Goal: Find specific page/section

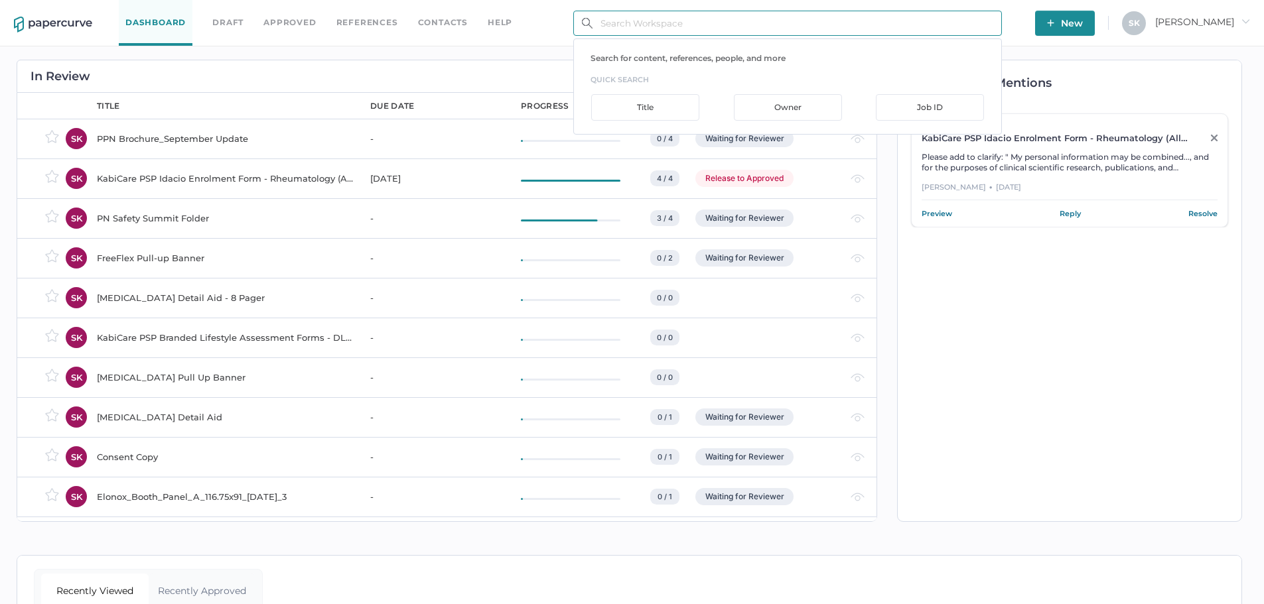
click at [671, 29] on input "text" at bounding box center [787, 23] width 429 height 25
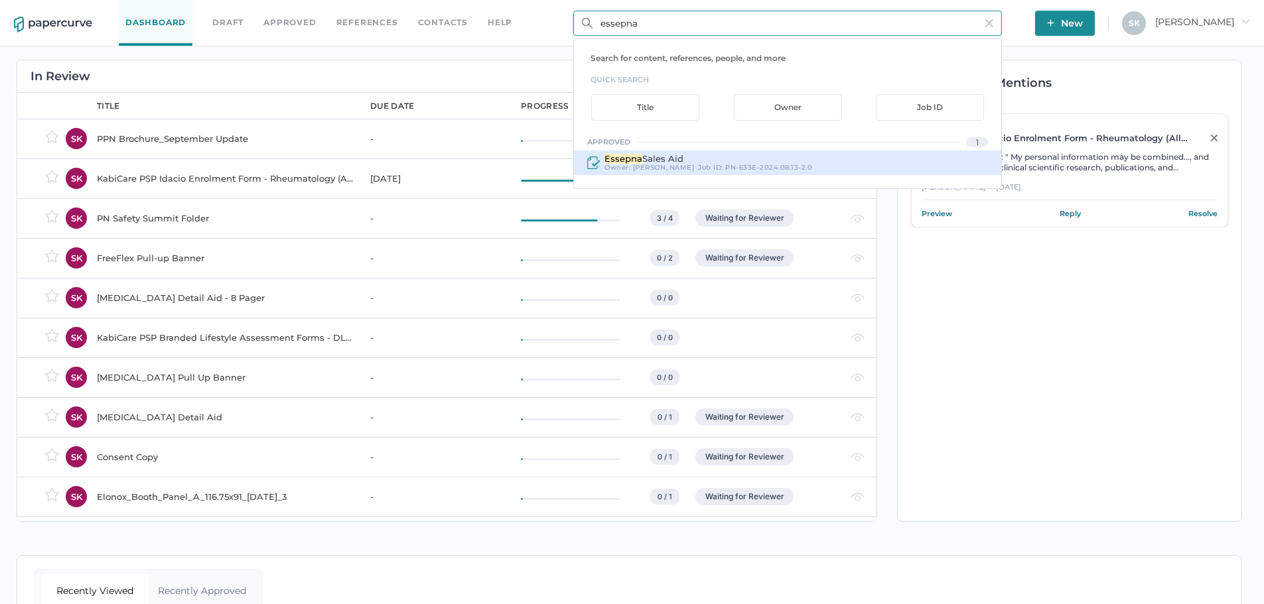
type input "essepna"
click at [667, 158] on div "Essepna Sales Aid" at bounding box center [708, 159] width 208 height 10
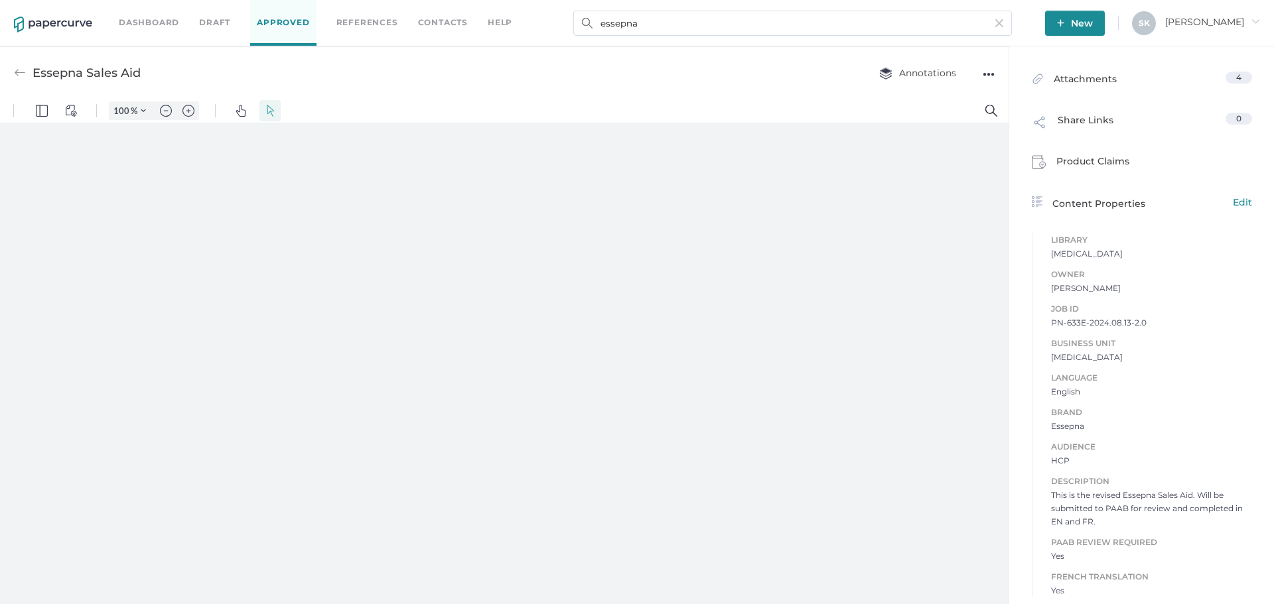
scroll to position [34, 0]
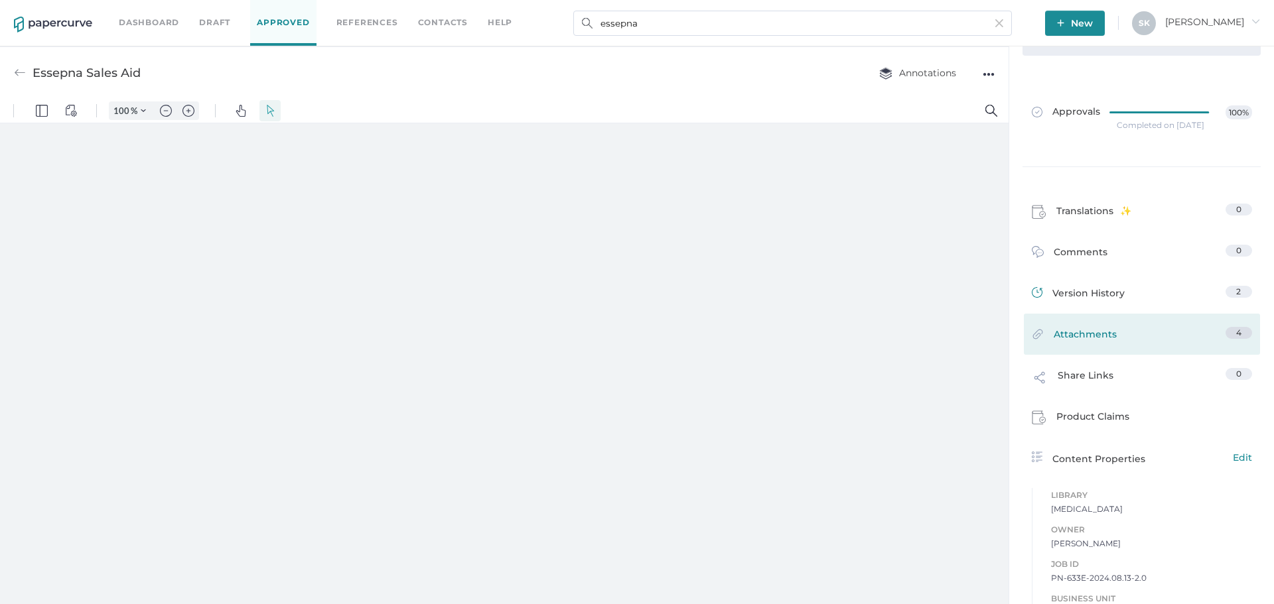
type input "181"
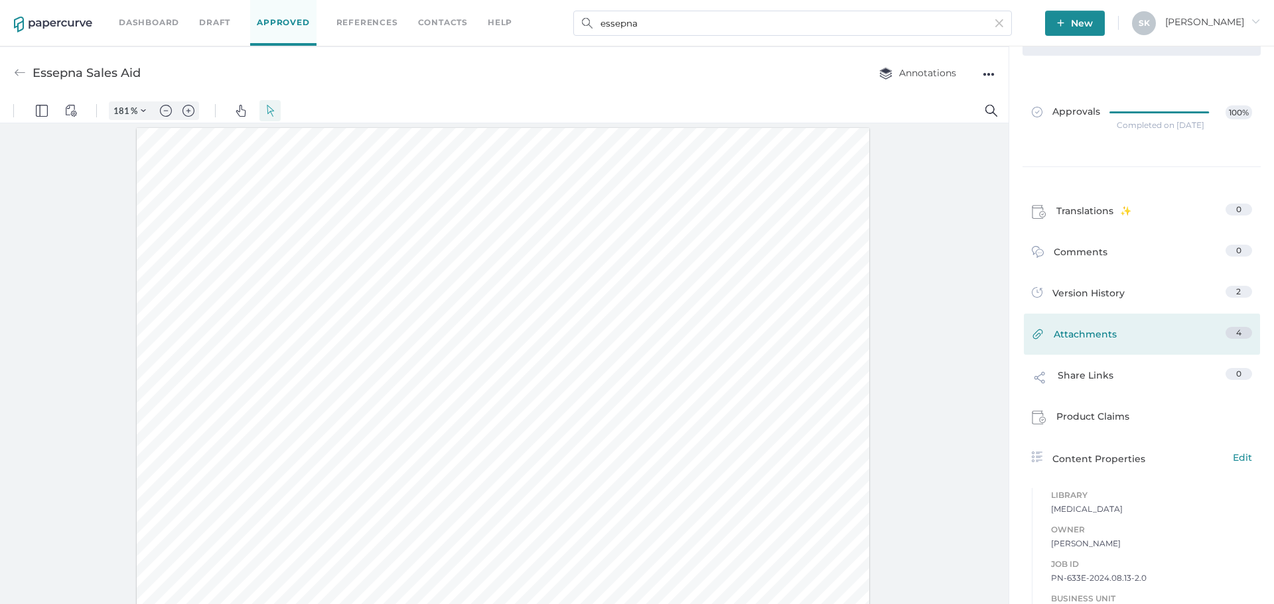
scroll to position [2, 0]
click at [1008, 344] on span "Attachments" at bounding box center [1084, 337] width 63 height 21
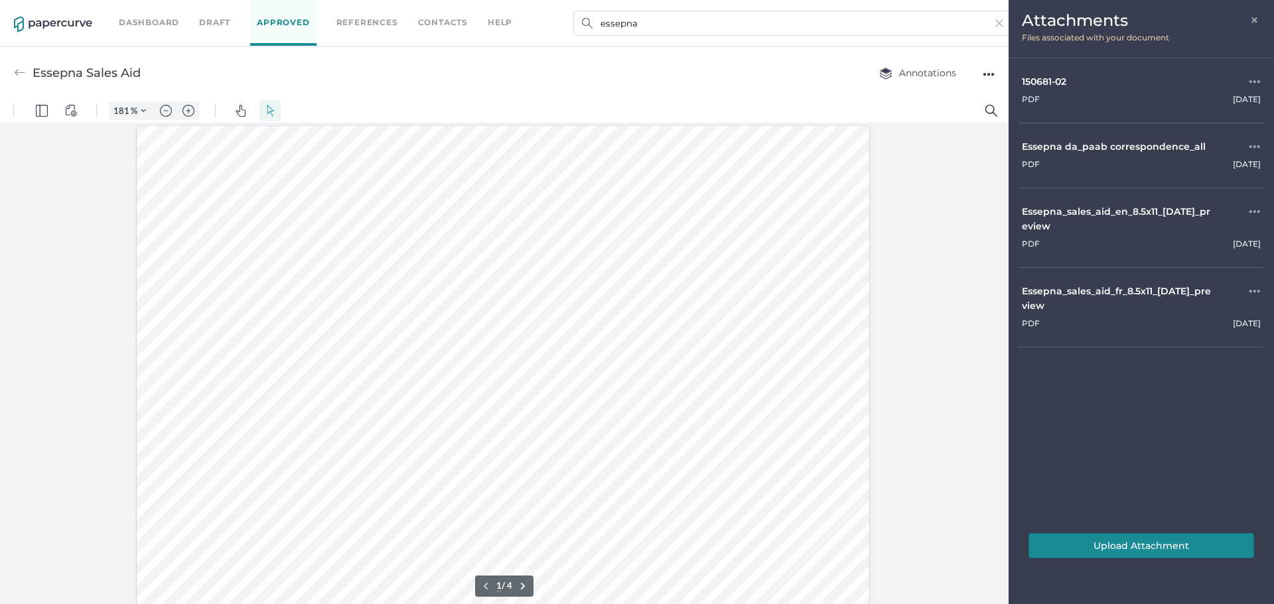
click at [1008, 15] on span "×" at bounding box center [1255, 18] width 11 height 11
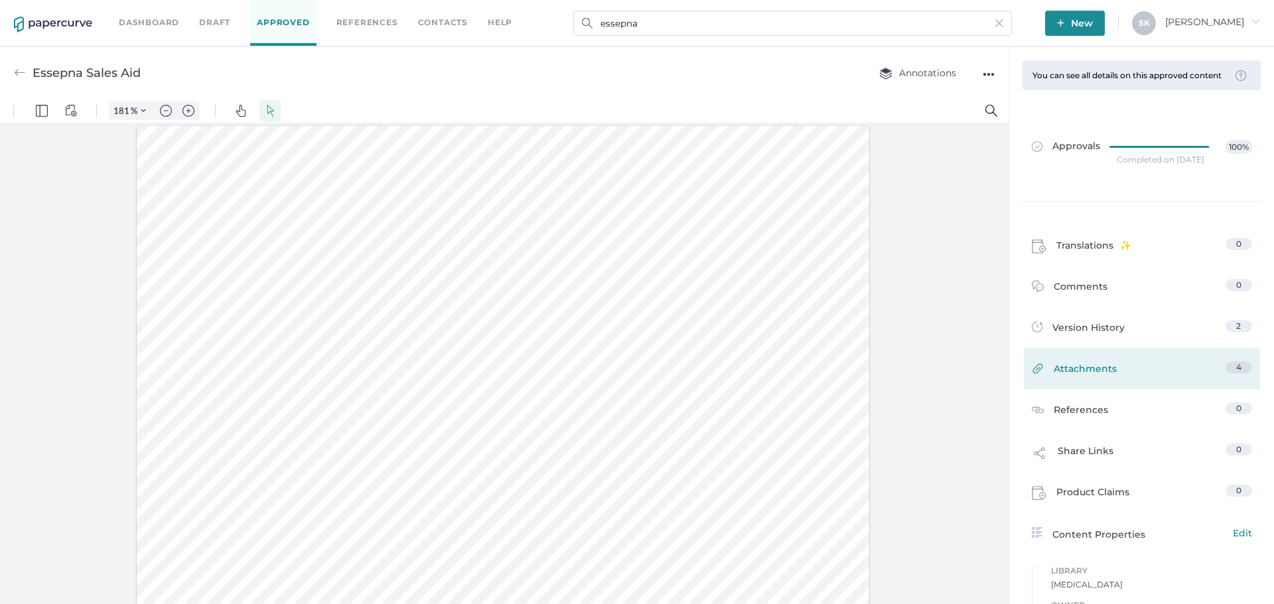
click at [1008, 382] on link "Attachments 4" at bounding box center [1142, 372] width 220 height 21
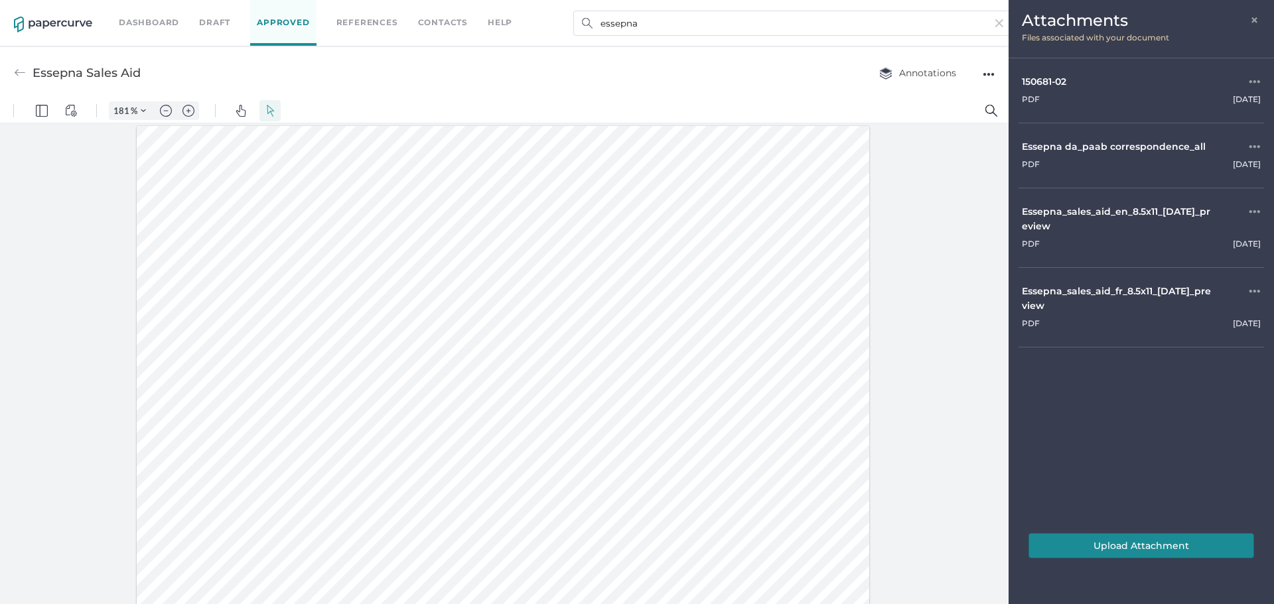
click at [1008, 23] on span "×" at bounding box center [1255, 18] width 11 height 11
